Goal: Task Accomplishment & Management: Manage account settings

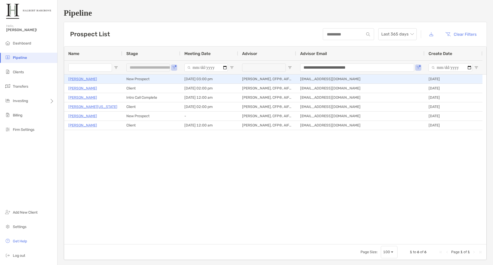
click at [78, 79] on p "[PERSON_NAME]" at bounding box center [82, 79] width 29 height 6
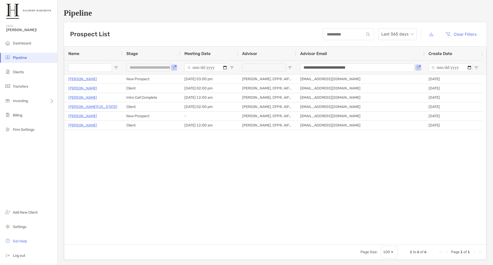
click at [24, 58] on span "Pipeline" at bounding box center [20, 58] width 14 height 4
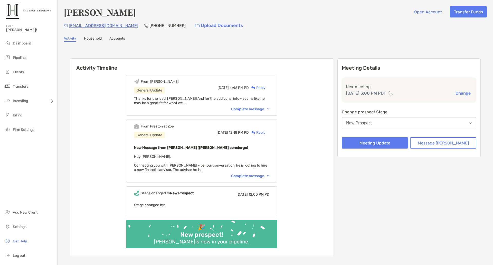
click at [250, 176] on div "Complete message" at bounding box center [250, 176] width 38 height 4
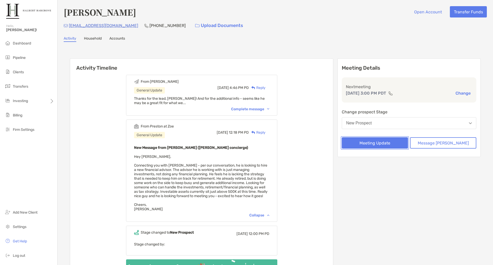
click at [398, 143] on button "Meeting Update" at bounding box center [375, 142] width 66 height 11
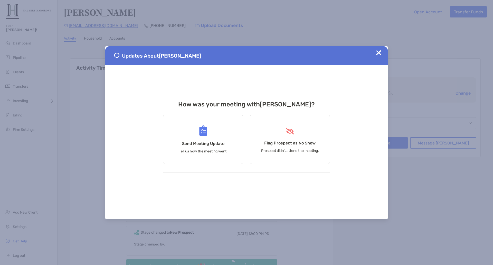
click at [382, 50] on div "Updates About Javier Millan" at bounding box center [246, 55] width 283 height 19
click at [378, 52] on img at bounding box center [378, 52] width 5 height 5
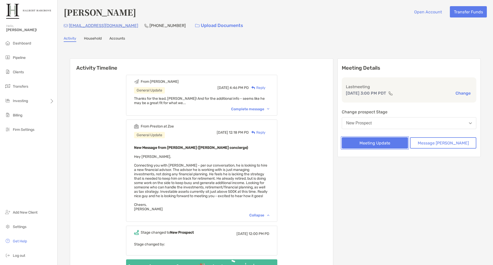
click at [380, 140] on button "Meeting Update" at bounding box center [375, 142] width 66 height 11
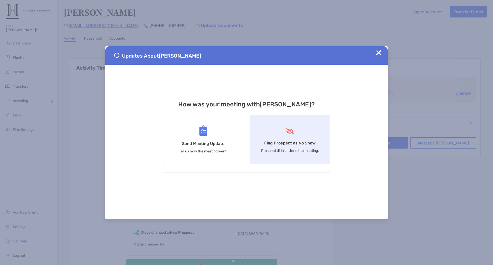
click at [291, 131] on img at bounding box center [291, 131] width 10 height 6
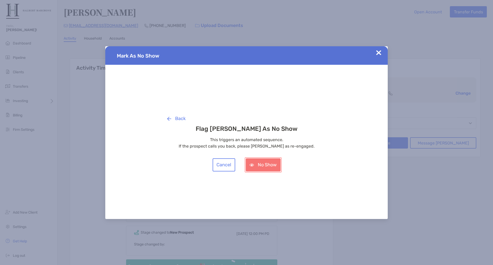
click at [270, 165] on button "No Show" at bounding box center [263, 164] width 35 height 13
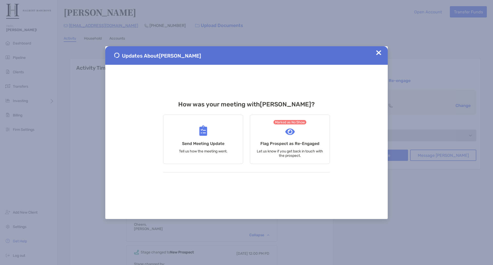
click at [378, 54] on img at bounding box center [378, 52] width 5 height 5
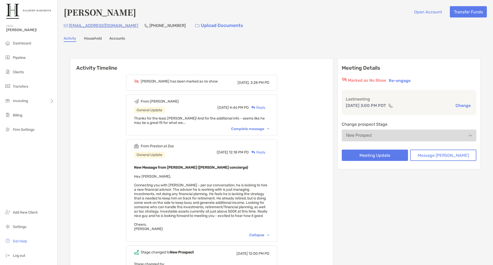
click at [303, 42] on div "Javier Millan Open Account Transfer Funds millancarpetservice@hotmail.com (714)…" at bounding box center [276, 167] width 436 height 334
